Goal: Register for event/course

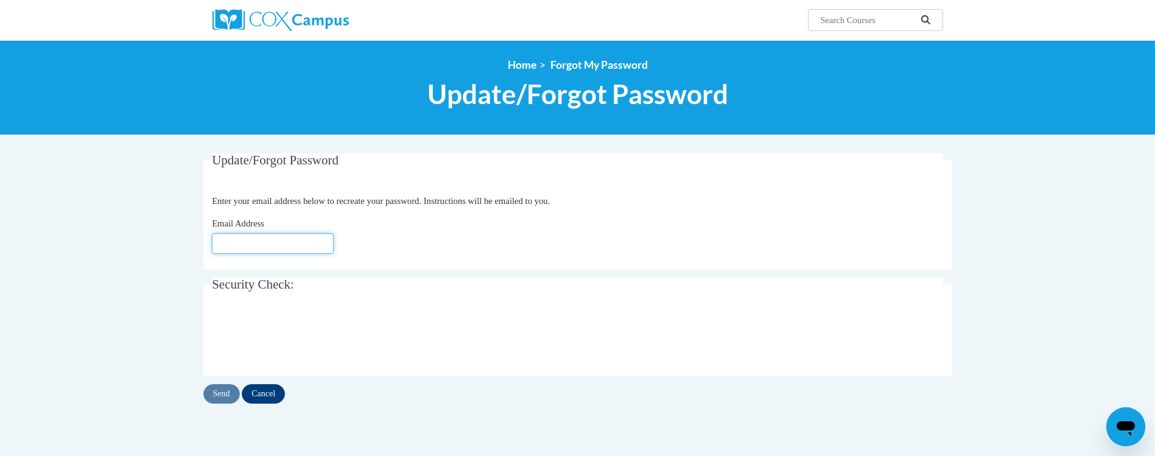
click at [267, 237] on input "Email Address" at bounding box center [273, 243] width 122 height 21
type input "[PERSON_NAME][EMAIL_ADDRESS][PERSON_NAME][DOMAIN_NAME]"
click at [220, 396] on input "Send" at bounding box center [221, 393] width 37 height 19
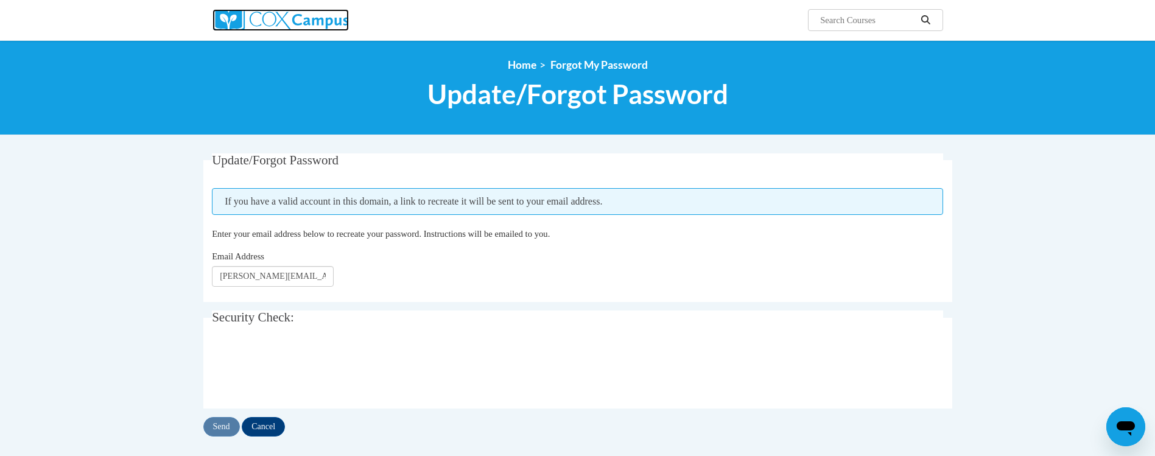
click at [279, 12] on img at bounding box center [280, 20] width 136 height 22
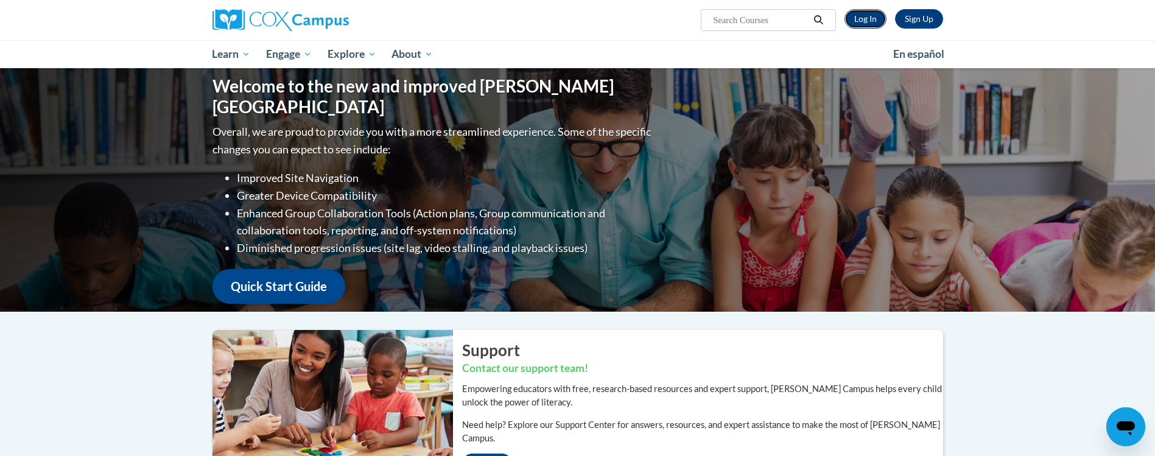
click at [860, 18] on link "Log In" at bounding box center [865, 18] width 42 height 19
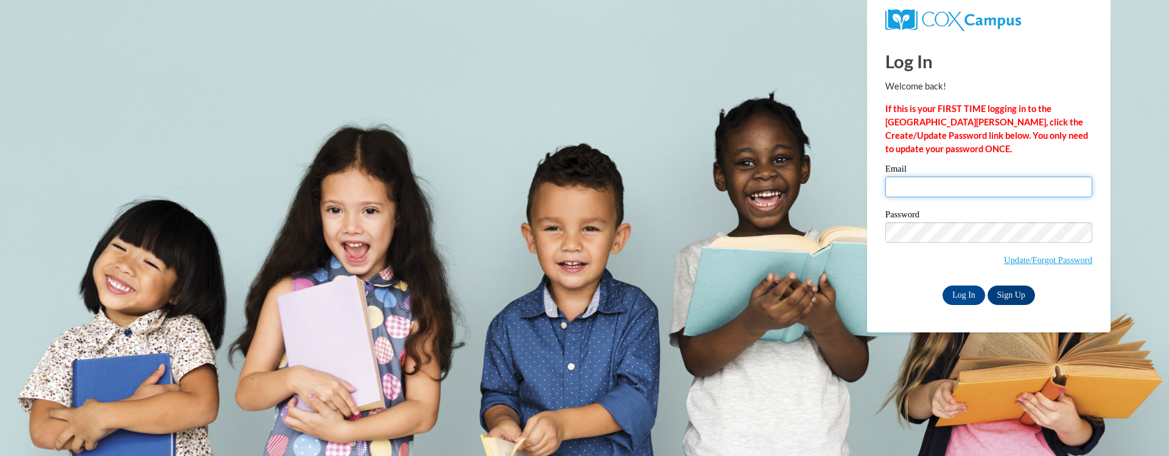
click at [931, 194] on input "Email" at bounding box center [988, 187] width 207 height 21
type input "[PERSON_NAME][EMAIL_ADDRESS][PERSON_NAME][DOMAIN_NAME]"
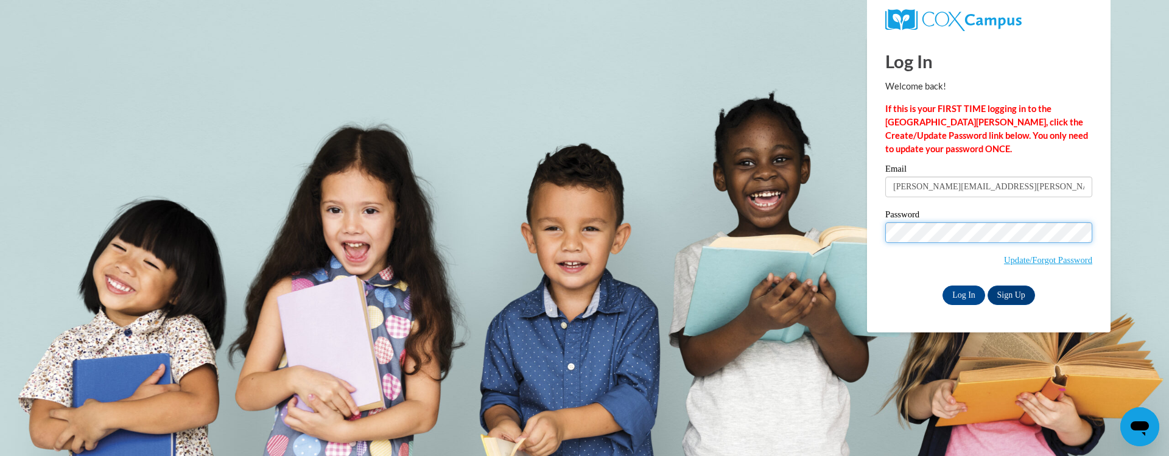
click at [942, 286] on input "Log In" at bounding box center [963, 295] width 43 height 19
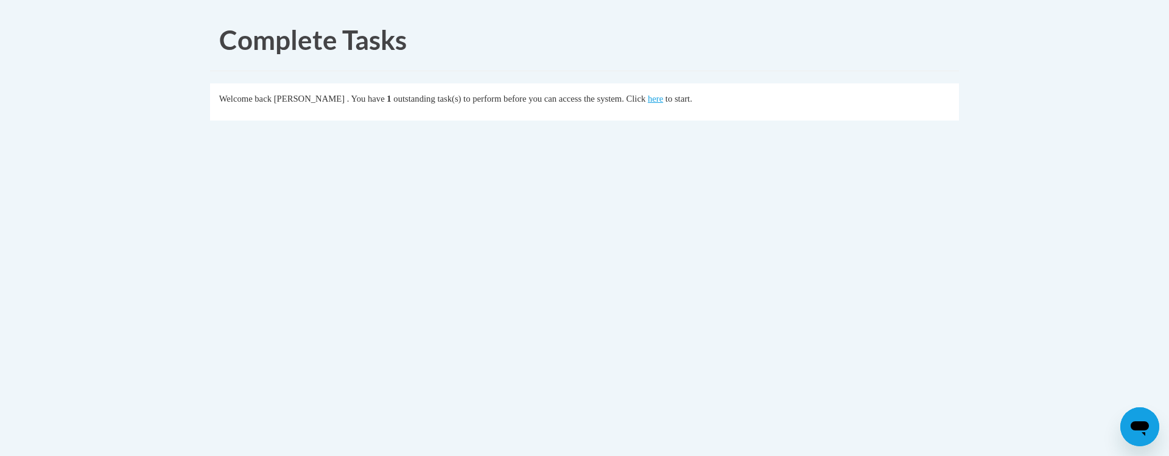
click at [408, 96] on span "outstanding task(s) to perform before you can access the system. Click" at bounding box center [519, 99] width 252 height 10
click at [663, 97] on link "here" at bounding box center [655, 99] width 15 height 10
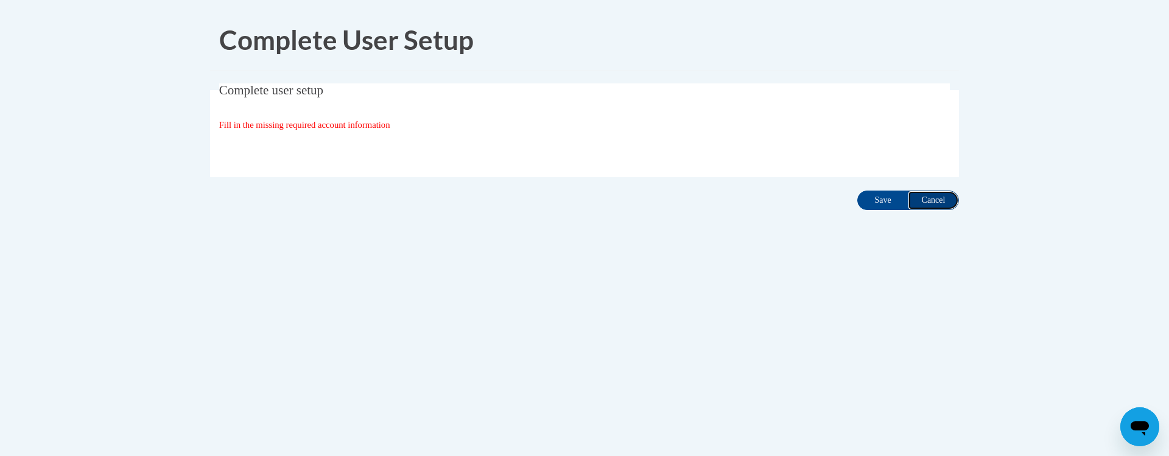
click at [948, 197] on input "Cancel" at bounding box center [933, 200] width 51 height 19
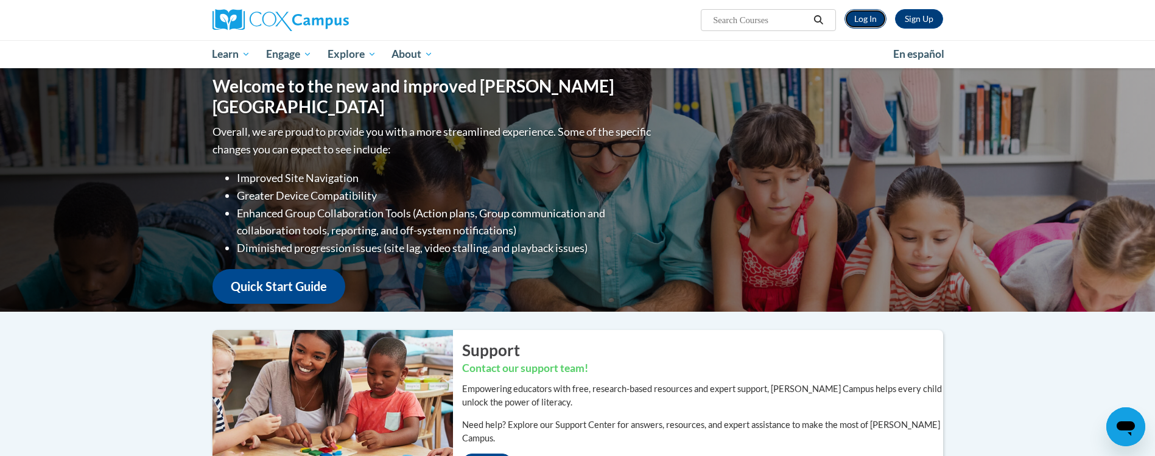
click at [859, 15] on link "Log In" at bounding box center [865, 18] width 42 height 19
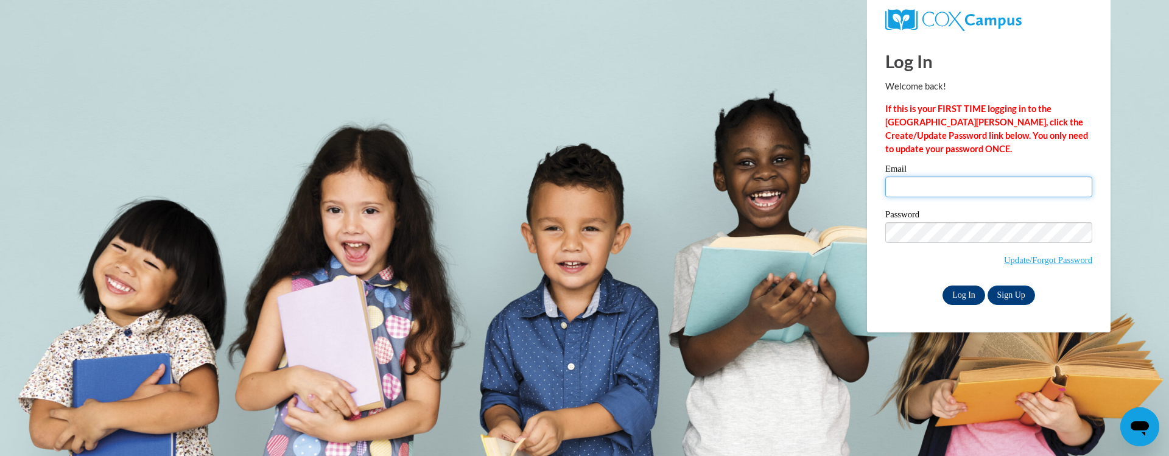
type input "[PERSON_NAME][EMAIL_ADDRESS][PERSON_NAME][DOMAIN_NAME]"
click at [961, 295] on input "Log In" at bounding box center [963, 295] width 43 height 19
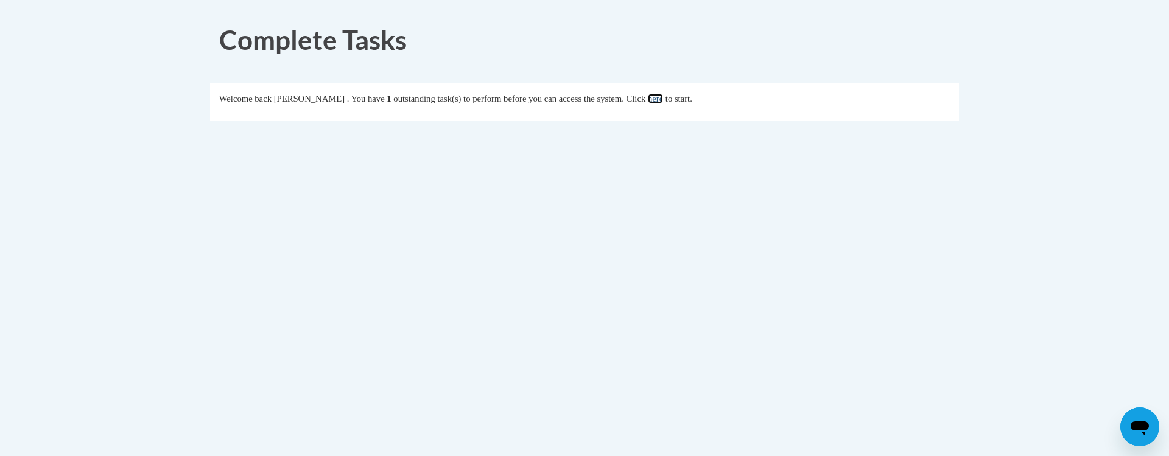
click at [663, 101] on link "here" at bounding box center [655, 99] width 15 height 10
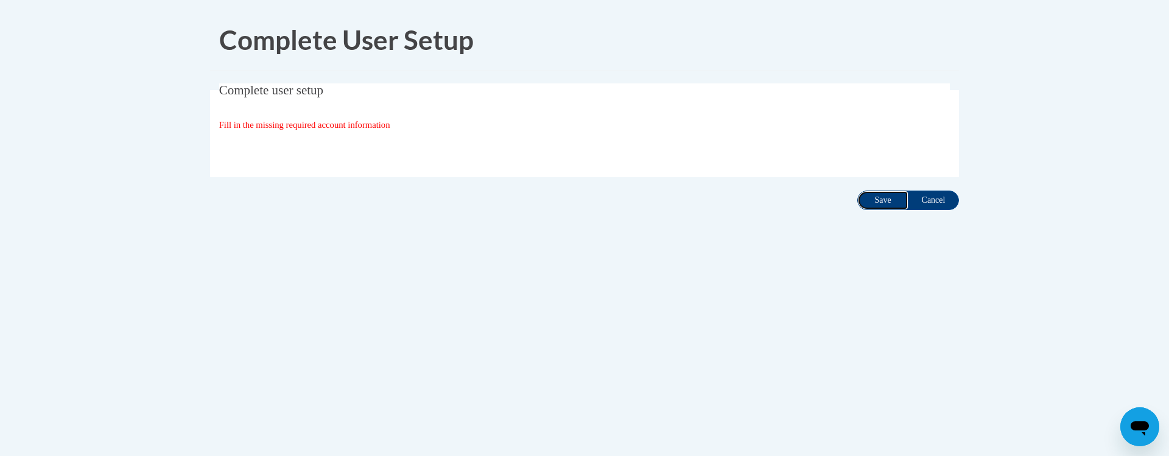
click at [874, 197] on input "Save" at bounding box center [882, 200] width 51 height 19
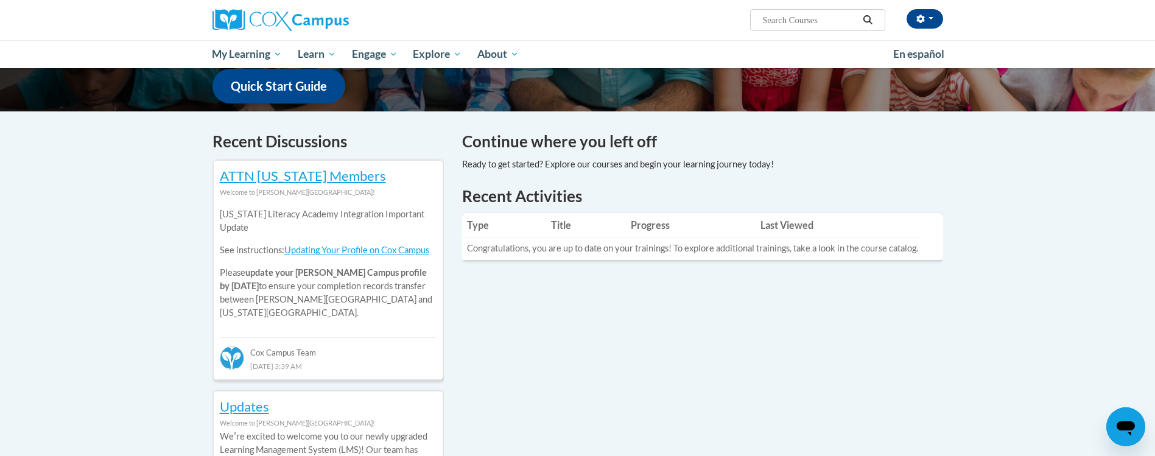
scroll to position [318, 0]
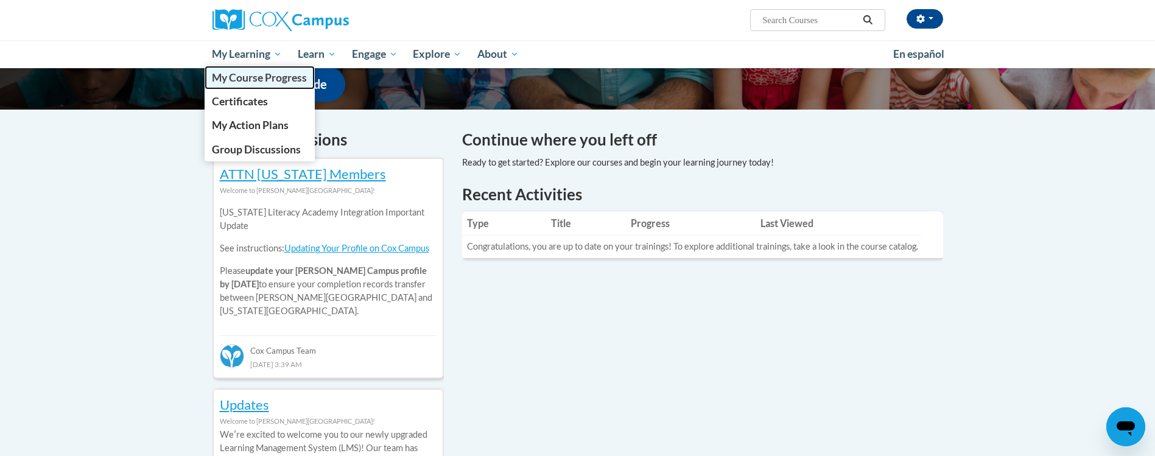
click at [255, 82] on span "My Course Progress" at bounding box center [259, 77] width 95 height 13
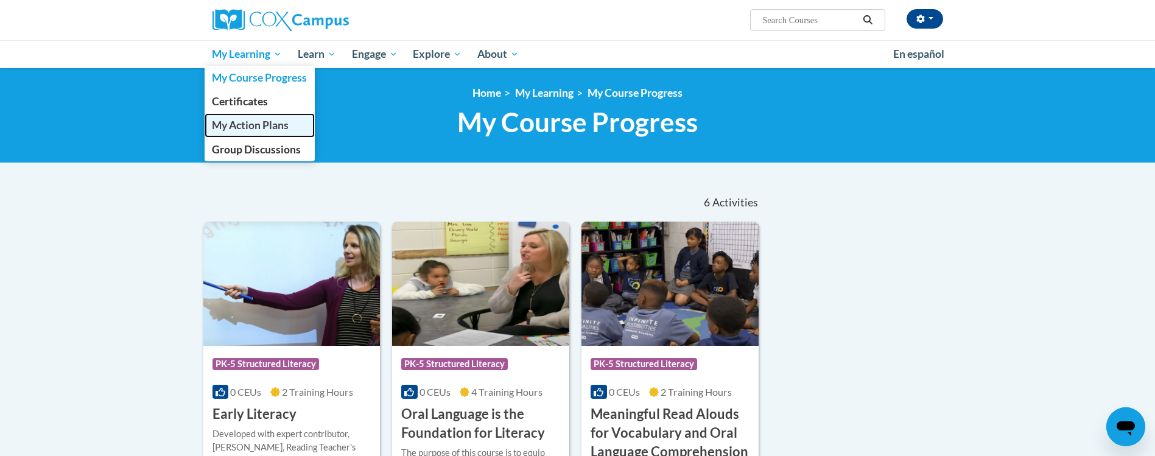
click at [255, 116] on link "My Action Plans" at bounding box center [260, 125] width 111 height 24
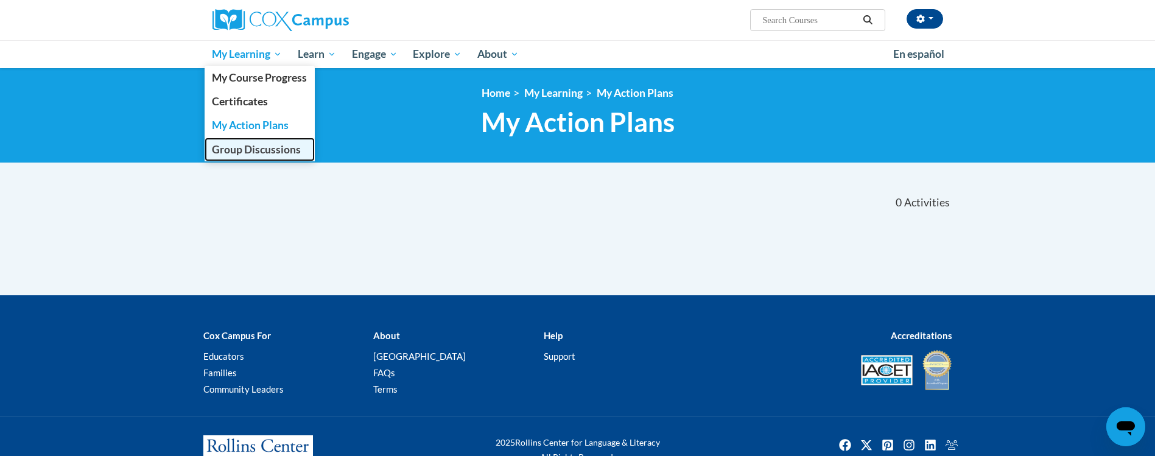
click at [261, 158] on link "Group Discussions" at bounding box center [260, 150] width 111 height 24
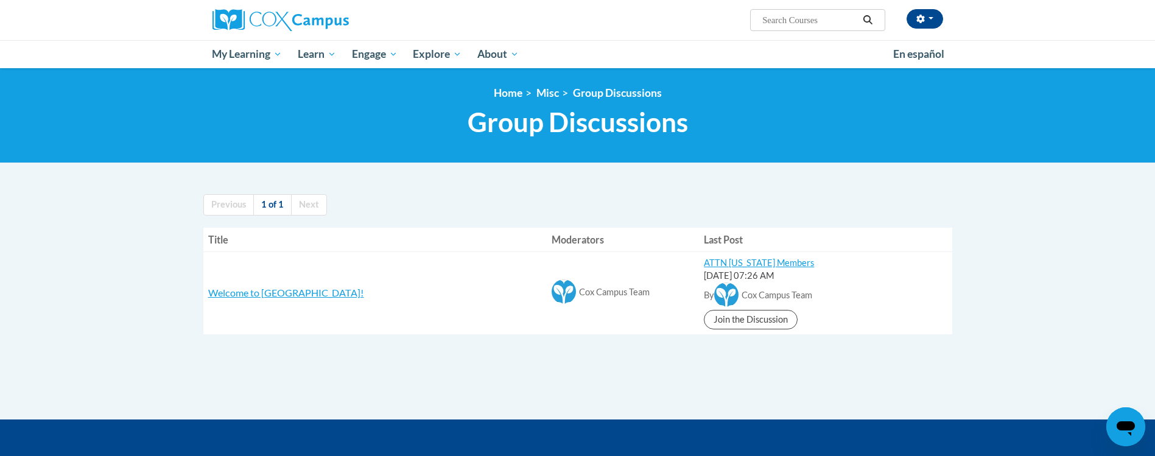
click at [770, 13] on input "Search..." at bounding box center [809, 20] width 97 height 15
paste input "Reading Comprehension"
click at [770, 13] on input "Reading Comprehension" at bounding box center [809, 20] width 97 height 15
type input "Reading Comprehension"
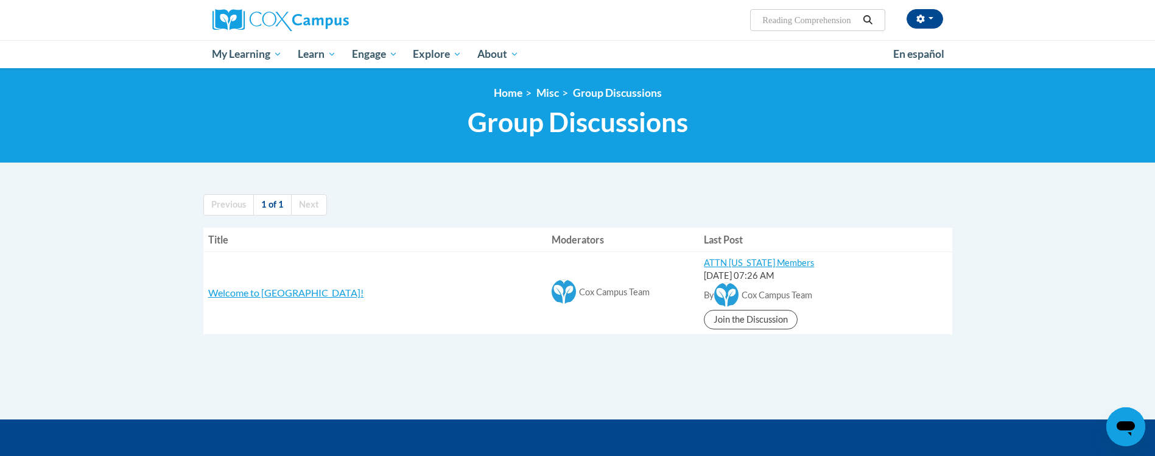
scroll to position [0, 0]
click at [871, 16] on icon "Search" at bounding box center [867, 19] width 11 height 9
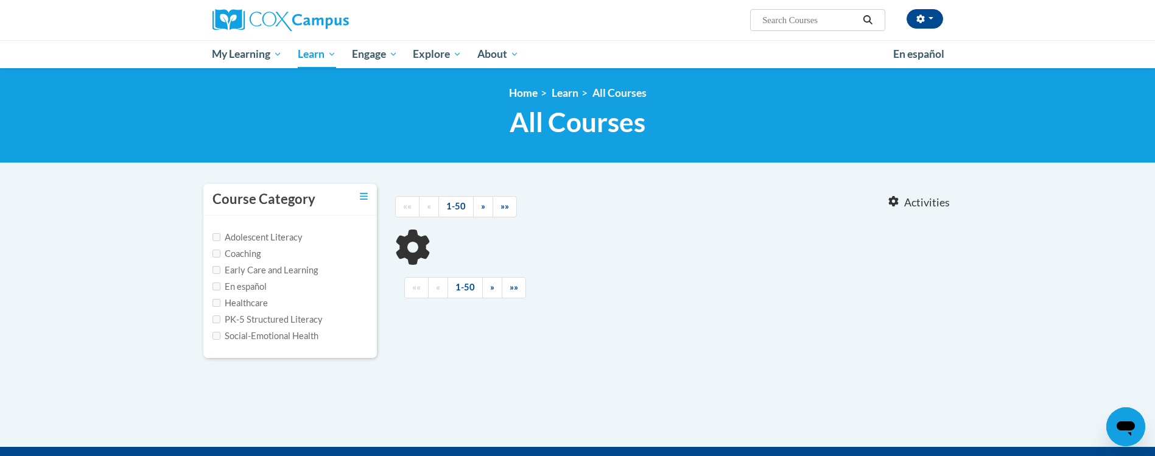
type input "Reading Comprehension"
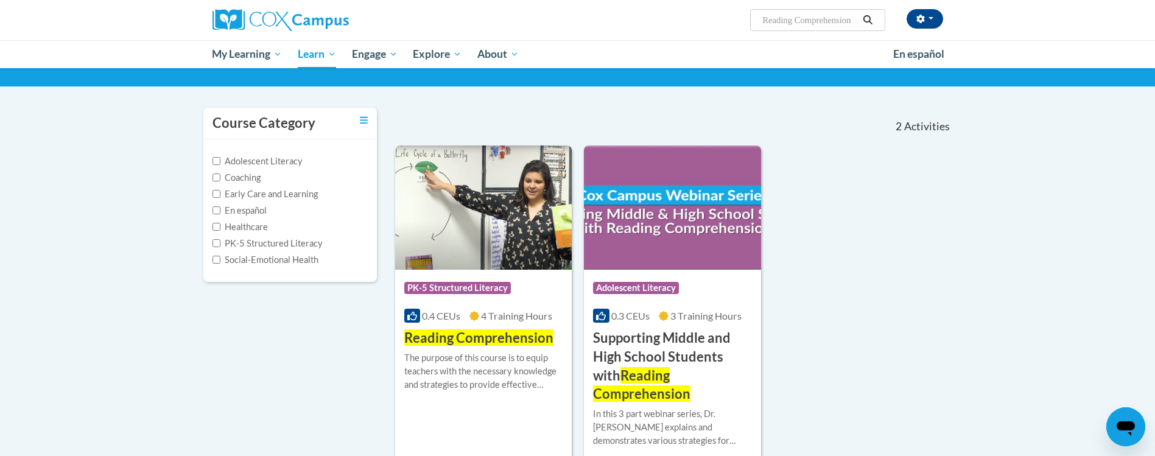
scroll to position [77, 0]
click at [461, 336] on span "Reading Comprehension" at bounding box center [478, 337] width 149 height 16
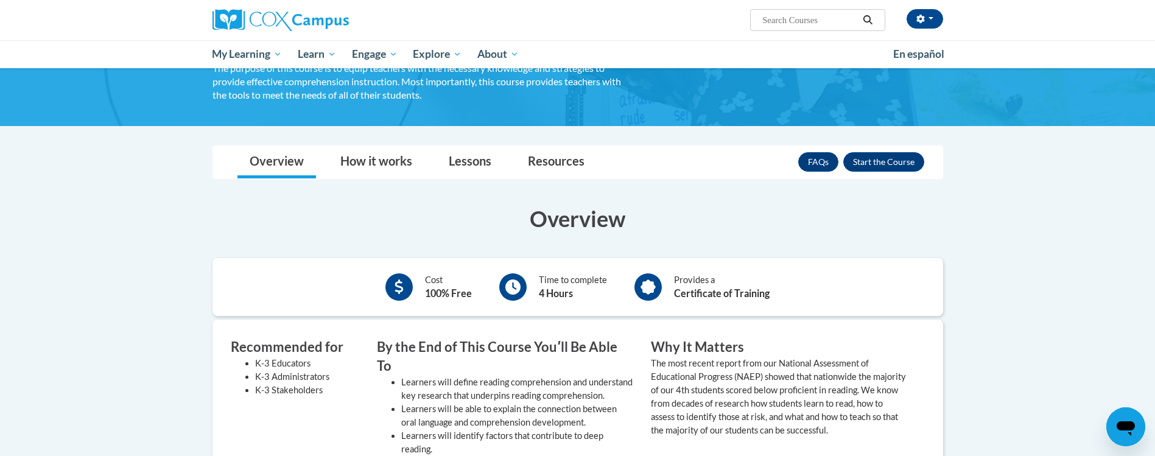
scroll to position [111, 0]
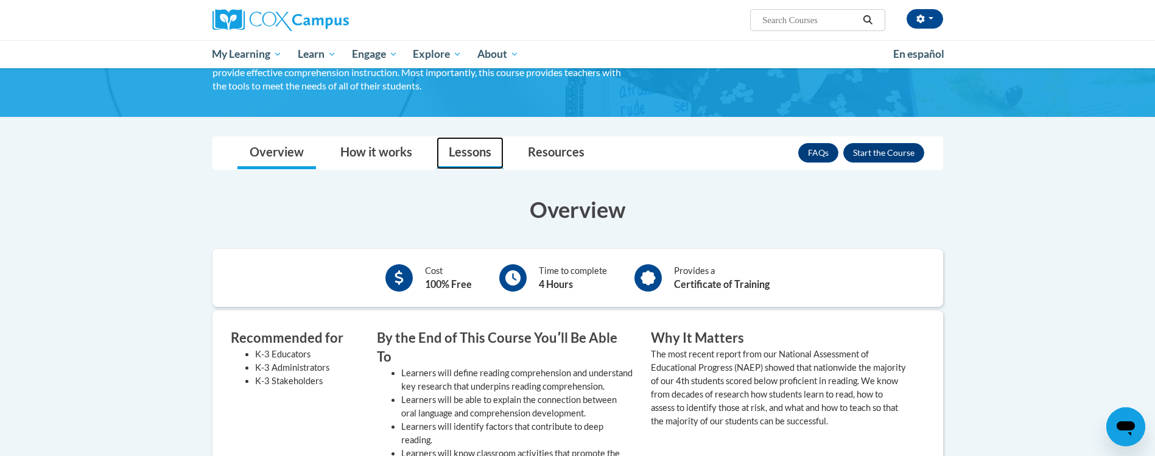
click at [460, 147] on link "Lessons" at bounding box center [469, 153] width 67 height 32
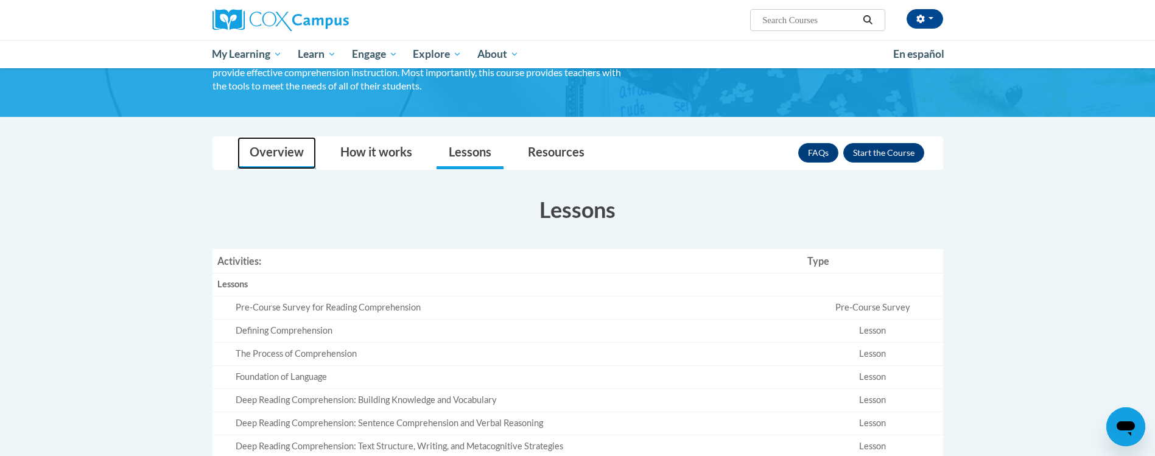
click at [288, 161] on link "Overview" at bounding box center [276, 153] width 79 height 32
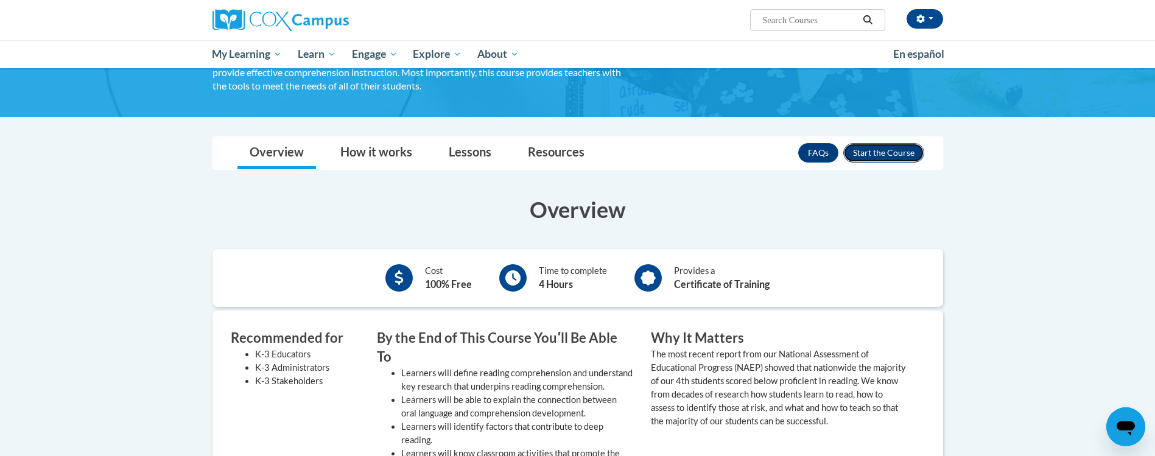
click at [866, 158] on button "Enroll" at bounding box center [883, 152] width 81 height 19
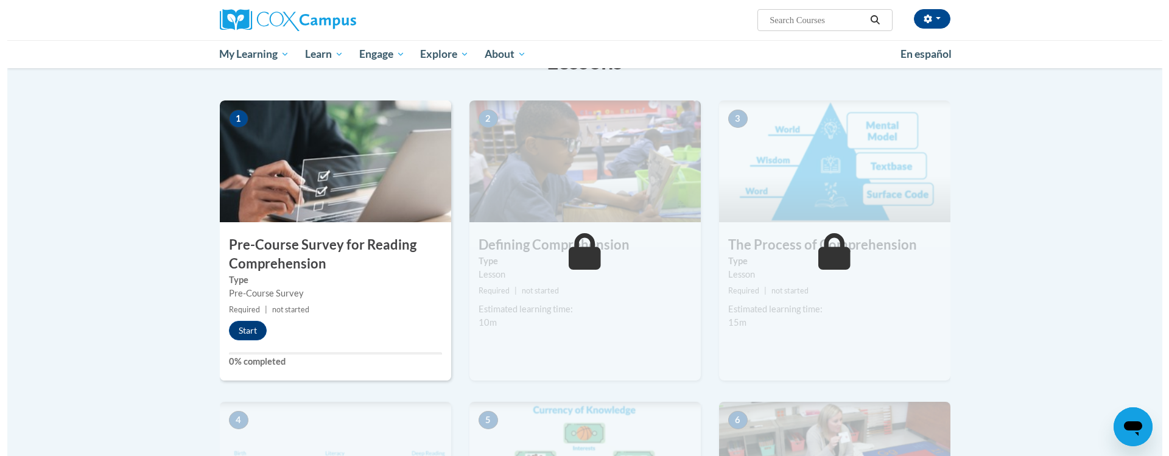
scroll to position [219, 0]
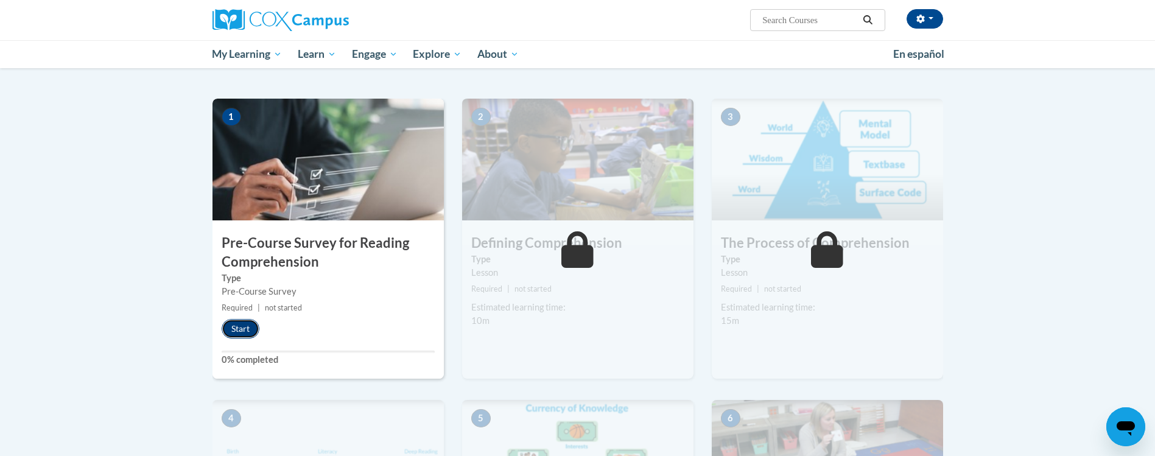
click at [233, 328] on button "Start" at bounding box center [241, 328] width 38 height 19
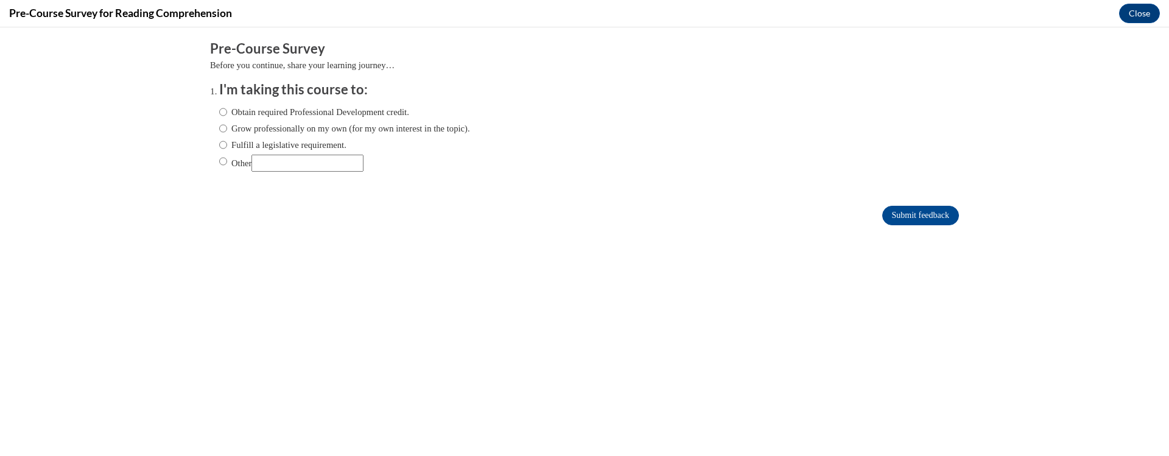
scroll to position [0, 0]
click at [245, 149] on label "Fulfill a legislative requirement." at bounding box center [282, 144] width 127 height 13
click at [227, 149] on input "Fulfill a legislative requirement." at bounding box center [223, 144] width 8 height 13
radio input "true"
click at [882, 210] on input "Submit feedback" at bounding box center [920, 215] width 77 height 19
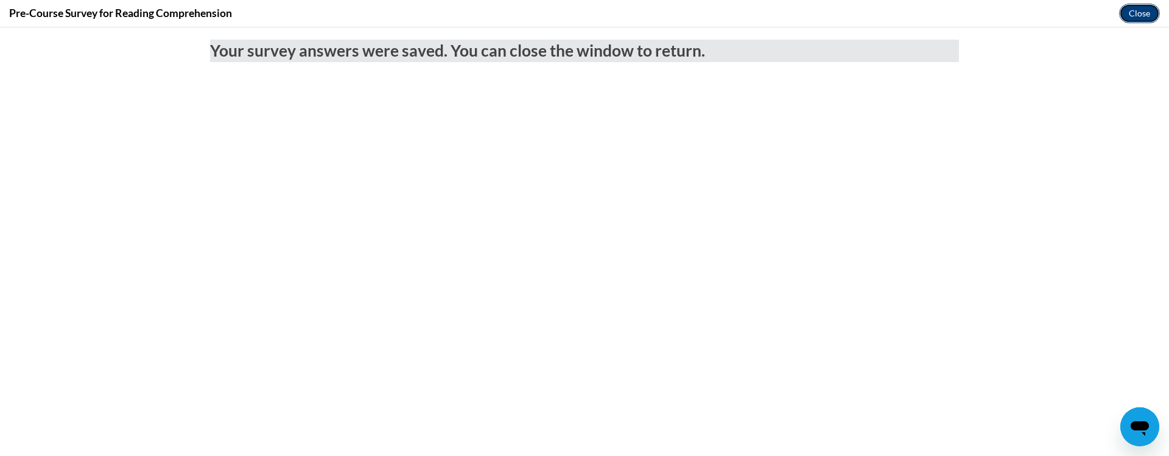
click at [1147, 20] on button "Close" at bounding box center [1139, 13] width 41 height 19
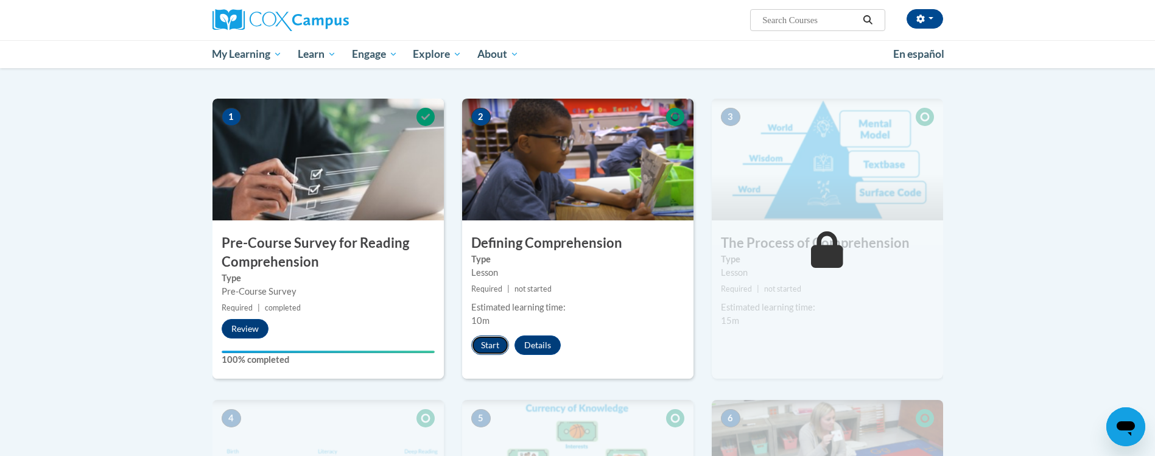
click at [485, 340] on button "Start" at bounding box center [490, 344] width 38 height 19
